Goal: Information Seeking & Learning: Learn about a topic

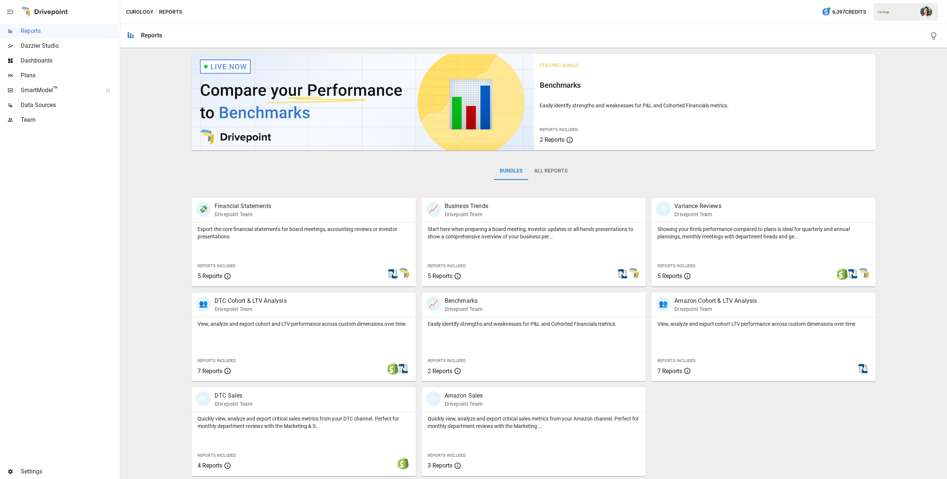
click at [69, 91] on span "SmartModel ™" at bounding box center [59, 90] width 77 height 9
click at [332, 443] on div "Quickly view, analyze and export critical sales metrics from your DTC channel. …" at bounding box center [304, 444] width 224 height 64
click at [340, 340] on div "View, analyze and export cohort and LTV performance across custom dimensions ov…" at bounding box center [304, 349] width 224 height 64
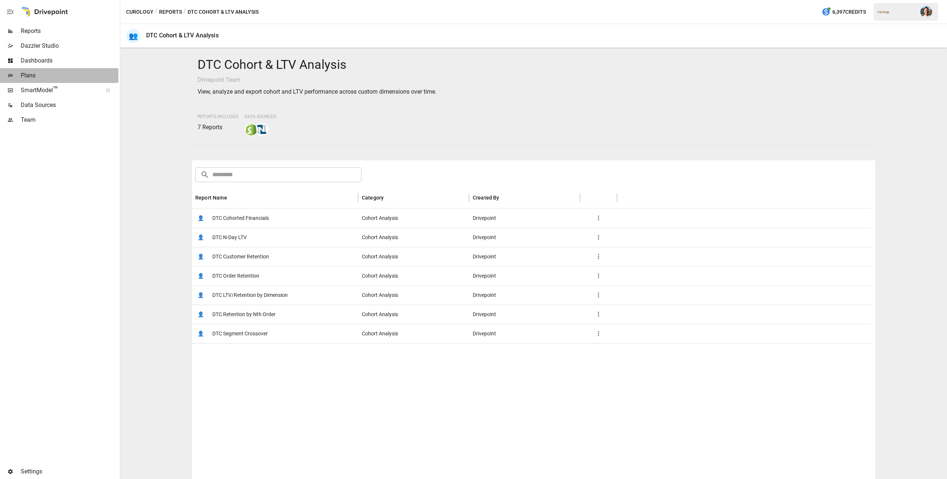
click at [34, 77] on span "Plans" at bounding box center [70, 75] width 98 height 9
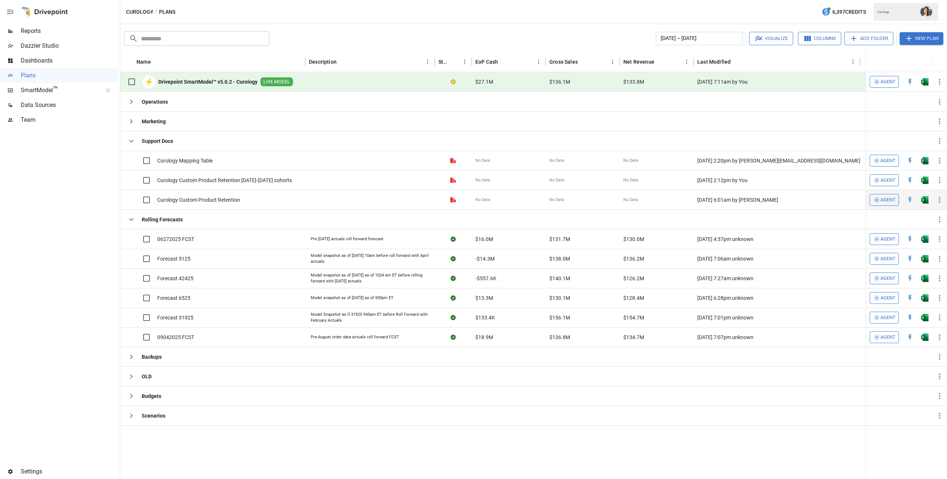
click at [237, 197] on span "Curology Custom Product Retention" at bounding box center [198, 199] width 83 height 7
click at [73, 31] on span "Reports" at bounding box center [70, 31] width 98 height 9
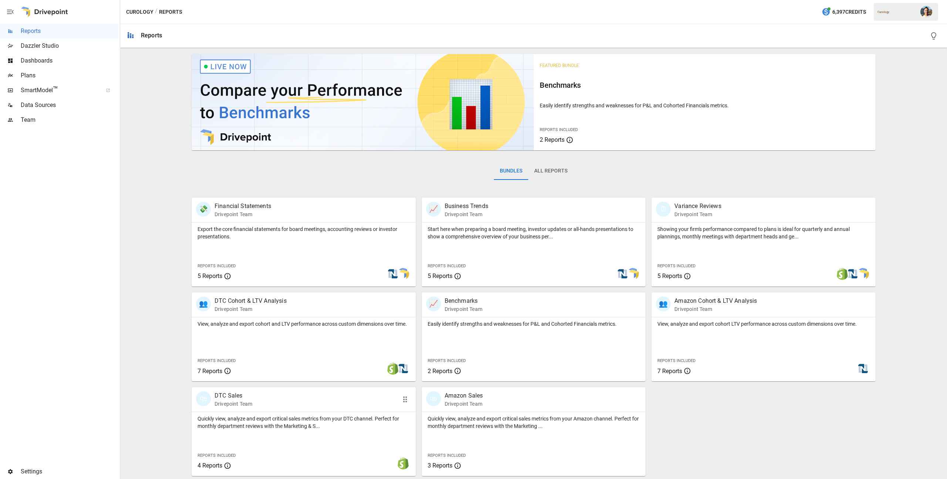
click at [325, 420] on p "Quickly view, analyze and export critical sales metrics from your DTC channel. …" at bounding box center [304, 422] width 212 height 15
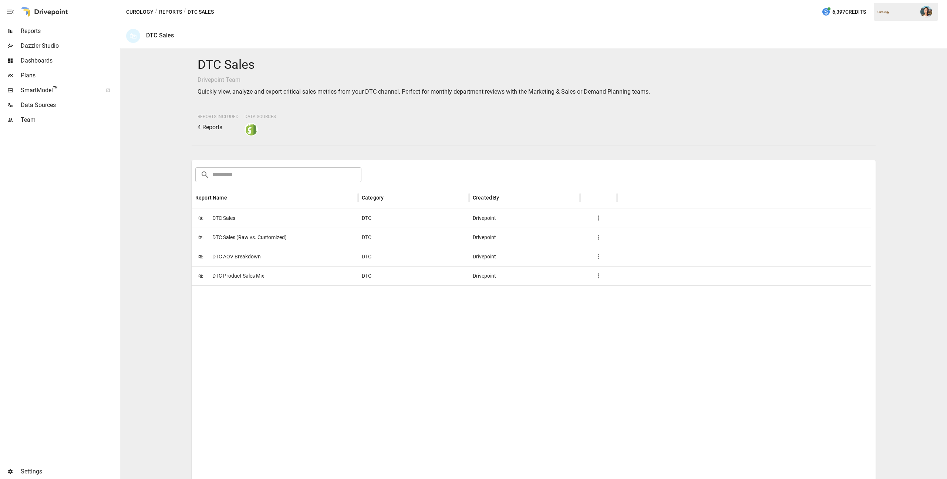
click at [172, 14] on button "Reports" at bounding box center [170, 11] width 23 height 9
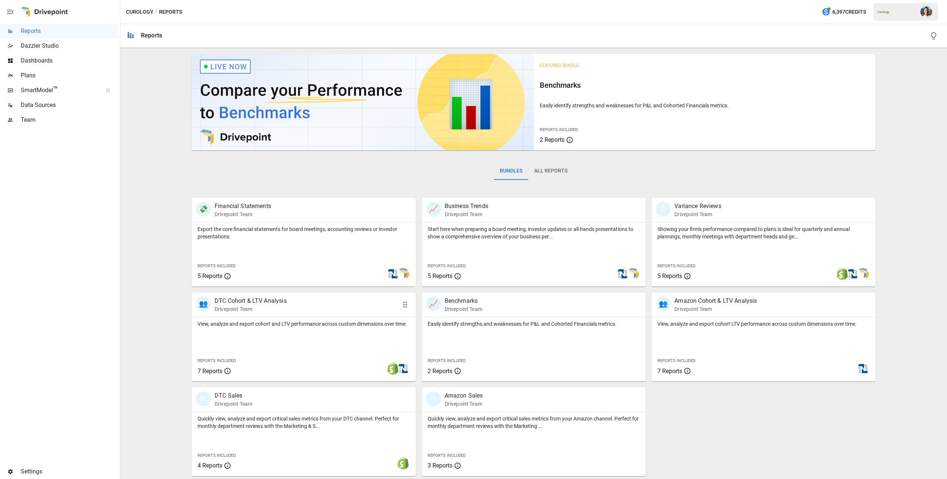
click at [331, 330] on div "View, analyze and export cohort and LTV performance across custom dimensions ov…" at bounding box center [304, 349] width 224 height 64
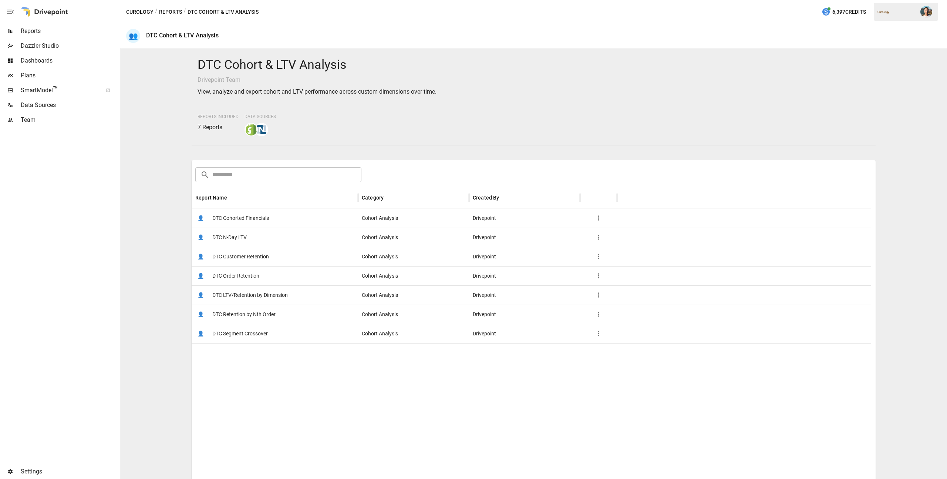
click at [268, 297] on span "DTC LTV/Retention by Dimension" at bounding box center [249, 295] width 75 height 19
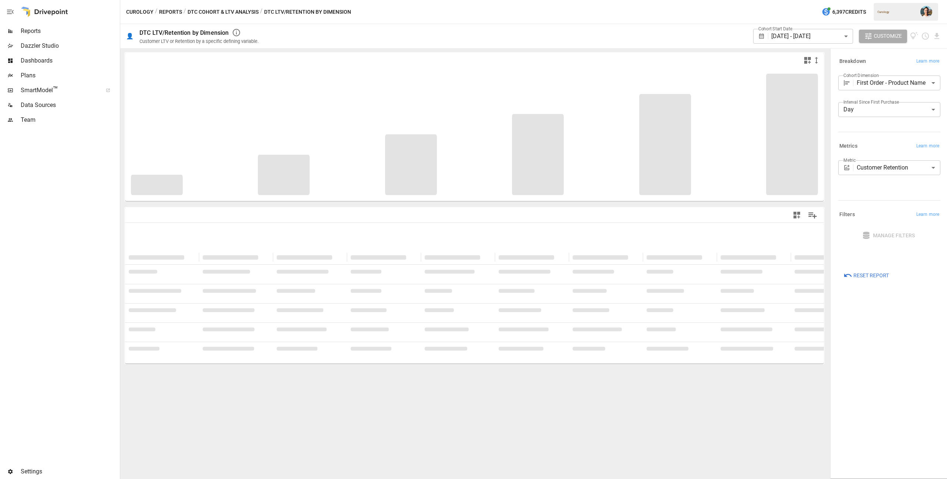
click at [879, 0] on body "**********" at bounding box center [473, 0] width 947 height 0
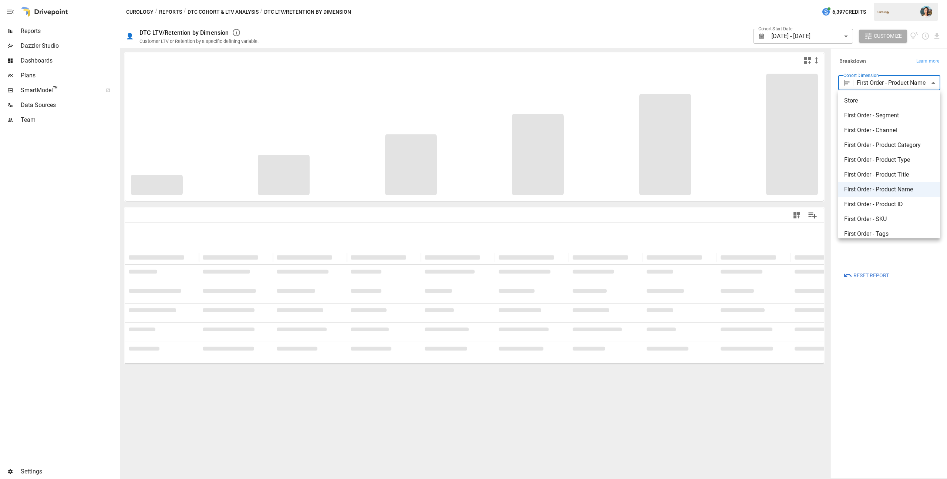
click at [880, 62] on div at bounding box center [473, 239] width 947 height 479
